Goal: Task Accomplishment & Management: Manage account settings

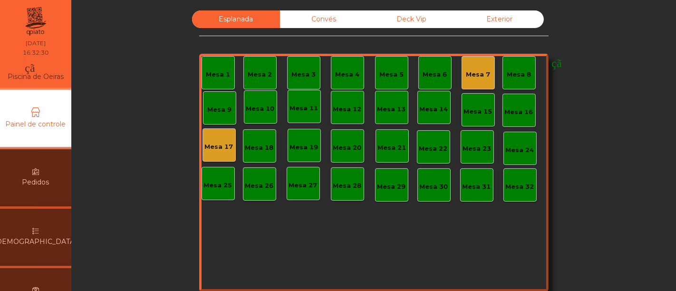
click at [473, 70] on div "monetização_ativada feito" at bounding box center [563, 70] width 204 height 29
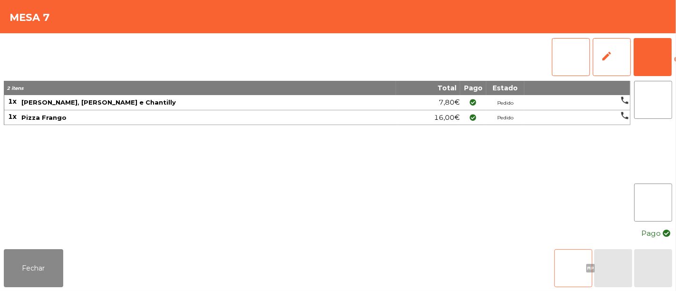
click at [557, 263] on font "arquivo" at bounding box center [574, 268] width 80 height 11
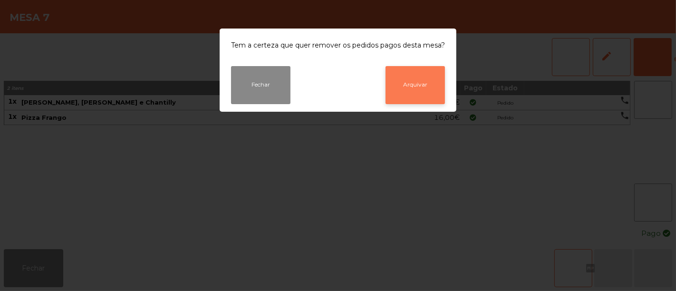
click at [428, 89] on button "Arquivar" at bounding box center [415, 85] width 59 height 38
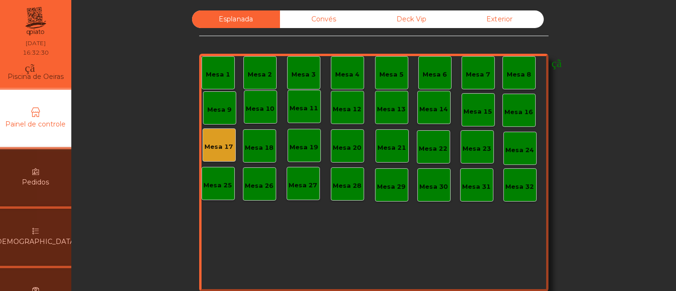
click at [596, 88] on div "Esplanada Convés Deck Vip Exterior Mesa 1 Mesa 2 Mesa 3 Mesa 4 Mesa 5 Mesa 6 mo…" at bounding box center [373, 160] width 579 height 301
click at [210, 149] on div "monetização_ativada feito" at bounding box center [304, 142] width 204 height 29
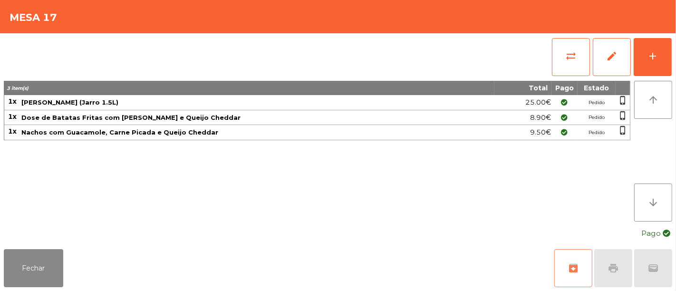
click at [574, 263] on span "archive" at bounding box center [573, 268] width 11 height 11
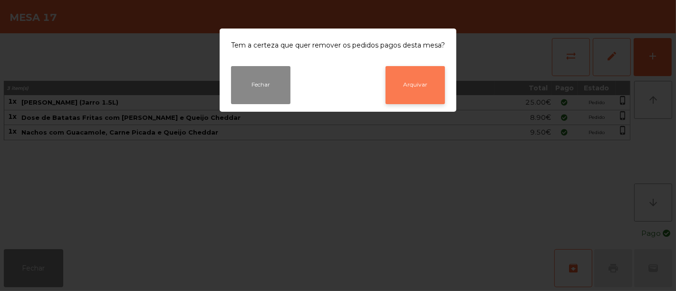
click at [405, 78] on button "Arquivar" at bounding box center [415, 85] width 59 height 38
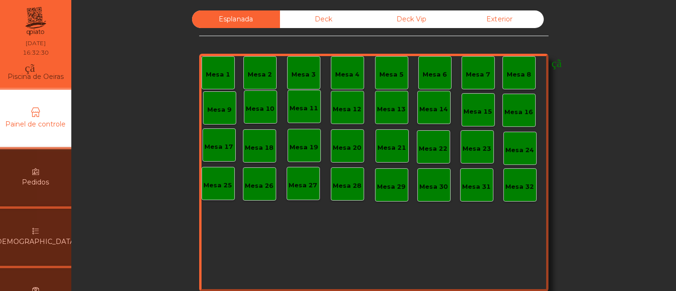
click at [324, 3] on div "Esplanada Deck Deck Vip Exterior Mesa 1 Mesa 2 Mesa 3 Mesa 4 Mesa 5 Mesa 6 mone…" at bounding box center [373, 145] width 605 height 291
click at [324, 18] on font "Convés" at bounding box center [324, 19] width 25 height 9
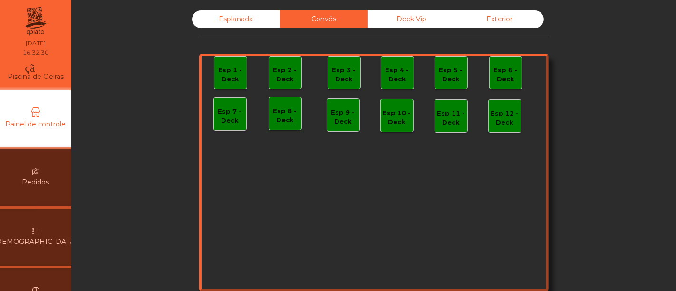
click at [417, 24] on div "Deck Vip" at bounding box center [412, 19] width 88 height 18
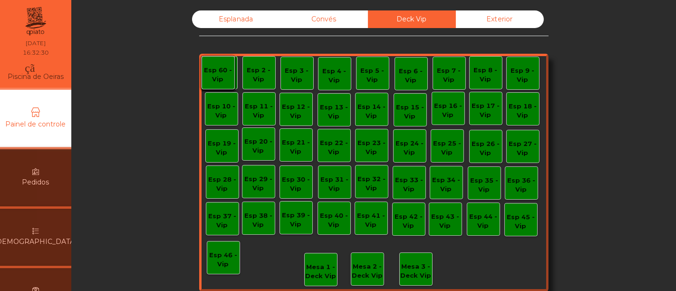
click at [247, 20] on font "Esplanada" at bounding box center [236, 19] width 35 height 9
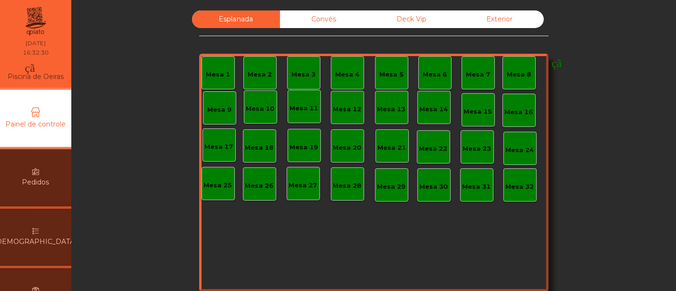
click at [189, 86] on div "Esplanada Convés Deck Vip Exterior Mesa 1 Mesa 2 Mesa 3 Mesa 4 Mesa 5 Mesa 6 mo…" at bounding box center [373, 160] width 579 height 301
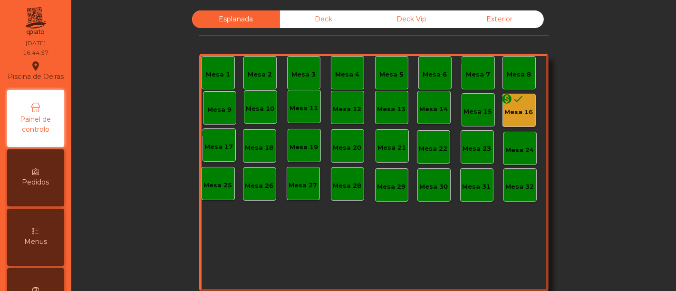
click at [633, 105] on div "Esplanada Deck Deck Vip Exterior Mesa 1 Mesa 2 Mesa 3 Mesa 4 Mesa 5 Mesa 6 mone…" at bounding box center [373, 160] width 579 height 301
click at [524, 106] on div "monetization_on done Mesa 16" at bounding box center [519, 110] width 29 height 13
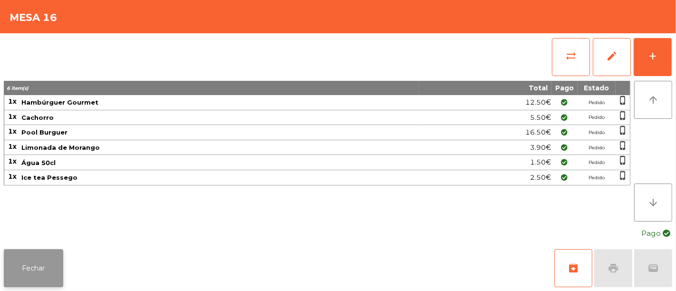
click at [26, 273] on button "Fechar" at bounding box center [33, 268] width 59 height 38
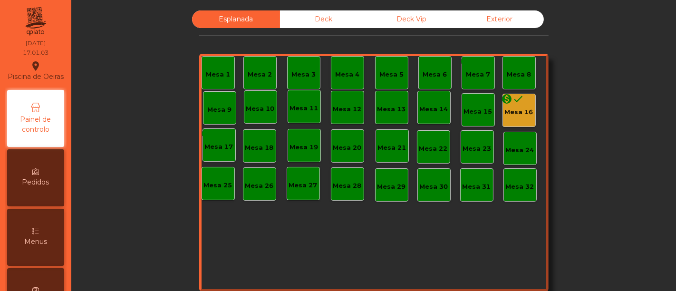
click at [517, 119] on div "monetization_on done Mesa 16" at bounding box center [519, 110] width 33 height 33
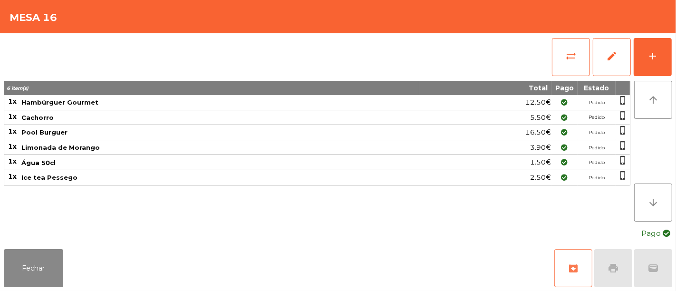
click at [583, 260] on button "archive" at bounding box center [574, 268] width 38 height 38
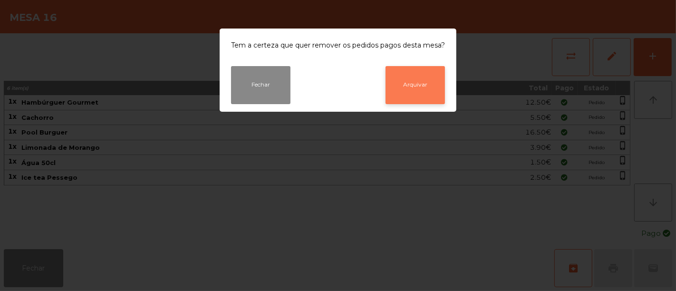
click at [415, 88] on button "Arquivar" at bounding box center [415, 85] width 59 height 38
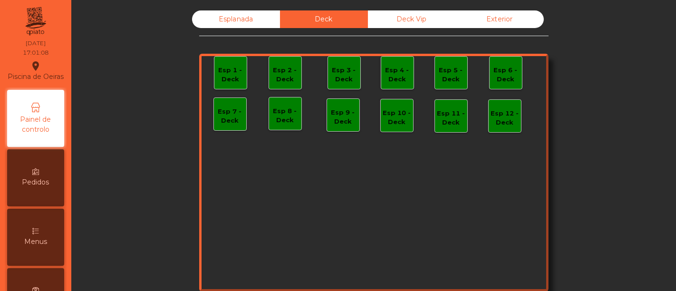
click at [390, 28] on div "Deck Vip" at bounding box center [412, 19] width 88 height 18
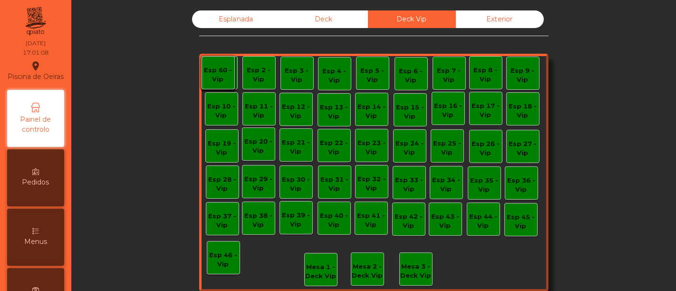
click at [247, 21] on div "Esplanada" at bounding box center [236, 19] width 88 height 18
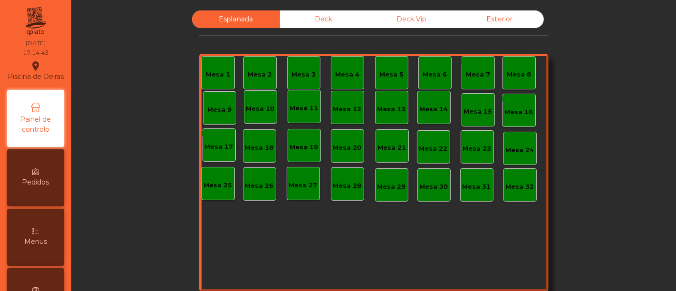
drag, startPoint x: 153, startPoint y: 10, endPoint x: 104, endPoint y: 78, distance: 83.8
click at [104, 78] on div "Esplanada Deck Deck Vip Exterior Mesa 1 Mesa 2 Mesa 3 Mesa 4 Mesa 5 Mesa 6 mone…" at bounding box center [373, 160] width 579 height 301
drag, startPoint x: 310, startPoint y: 28, endPoint x: 312, endPoint y: 18, distance: 10.4
click at [312, 18] on div "Deck" at bounding box center [324, 19] width 88 height 18
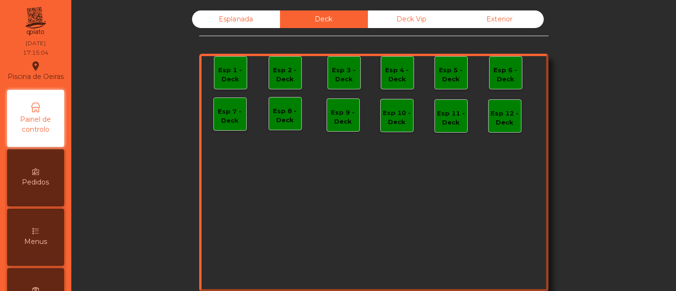
click at [418, 24] on div "Deck Vip" at bounding box center [412, 19] width 88 height 18
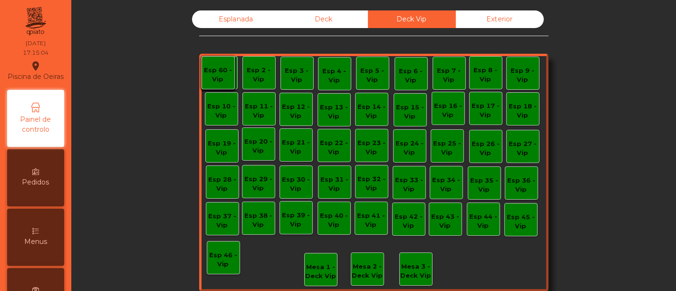
click at [229, 19] on div "Esplanada" at bounding box center [236, 19] width 88 height 18
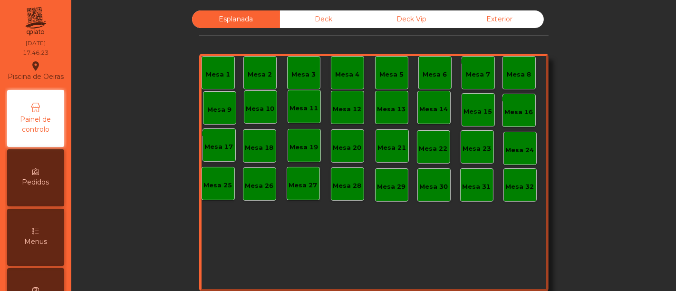
click at [317, 14] on div "Deck" at bounding box center [324, 19] width 88 height 18
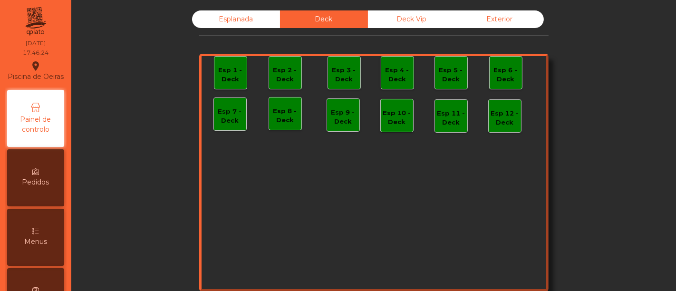
click at [387, 16] on div "Deck Vip" at bounding box center [412, 19] width 88 height 18
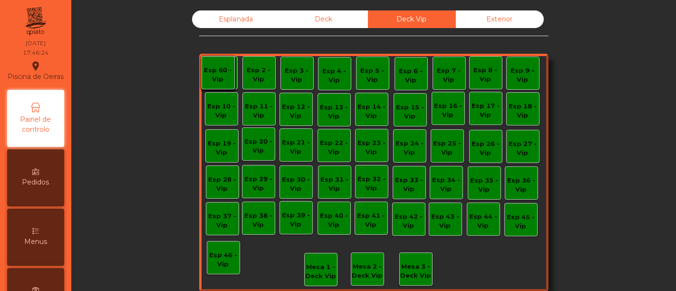
click at [221, 21] on div "Esplanada" at bounding box center [236, 19] width 88 height 18
